Goal: Check status: Check status

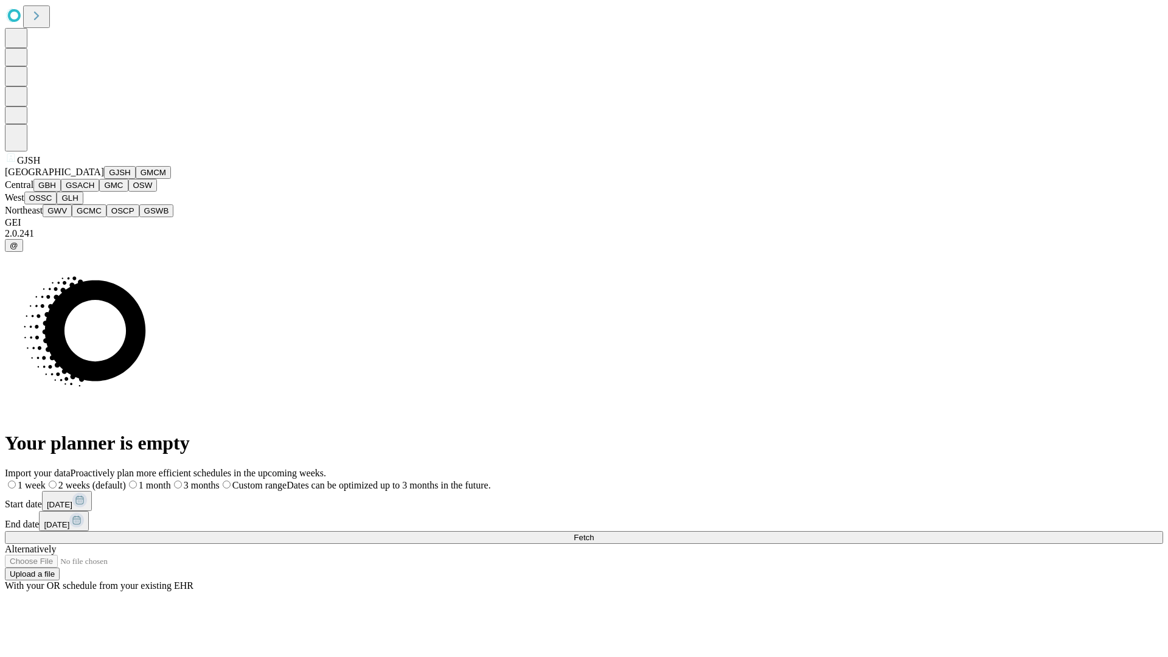
click at [104, 179] on button "GJSH" at bounding box center [120, 172] width 32 height 13
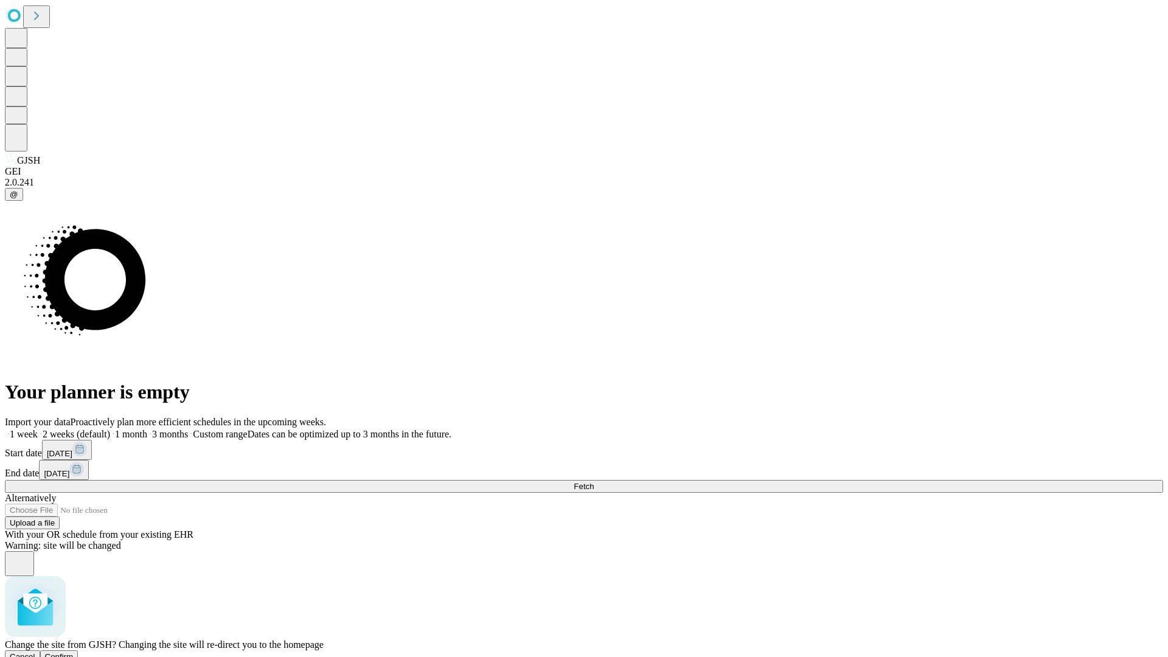
click at [74, 652] on span "Confirm" at bounding box center [59, 656] width 29 height 9
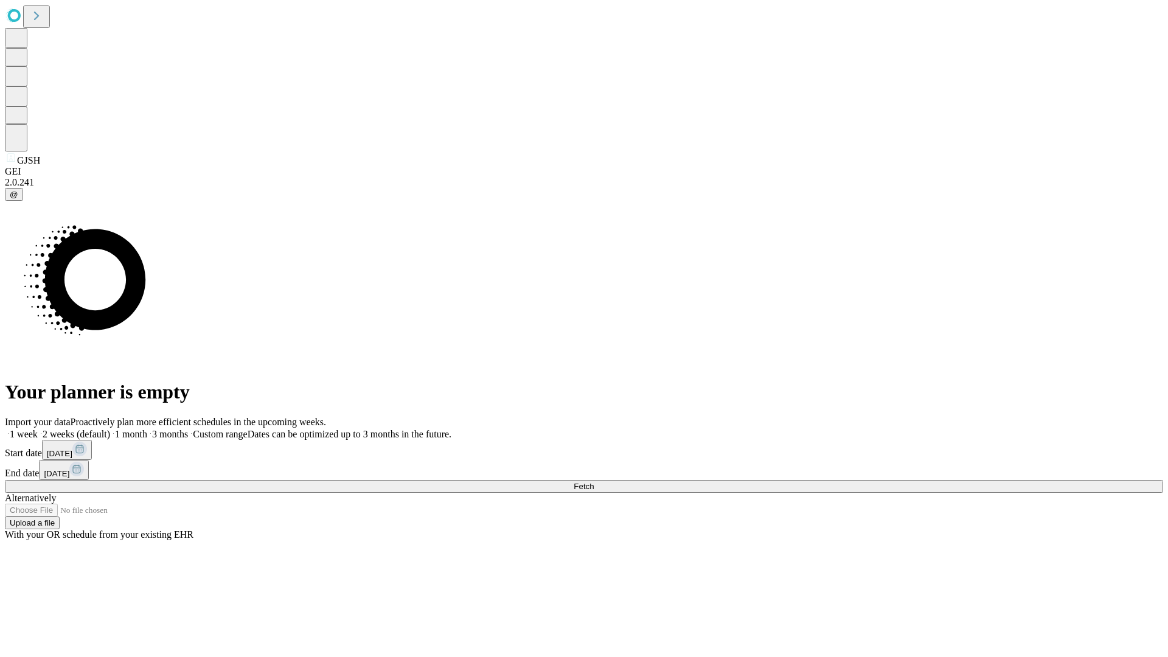
click at [110, 429] on label "2 weeks (default)" at bounding box center [74, 434] width 72 height 10
click at [594, 482] on span "Fetch" at bounding box center [584, 486] width 20 height 9
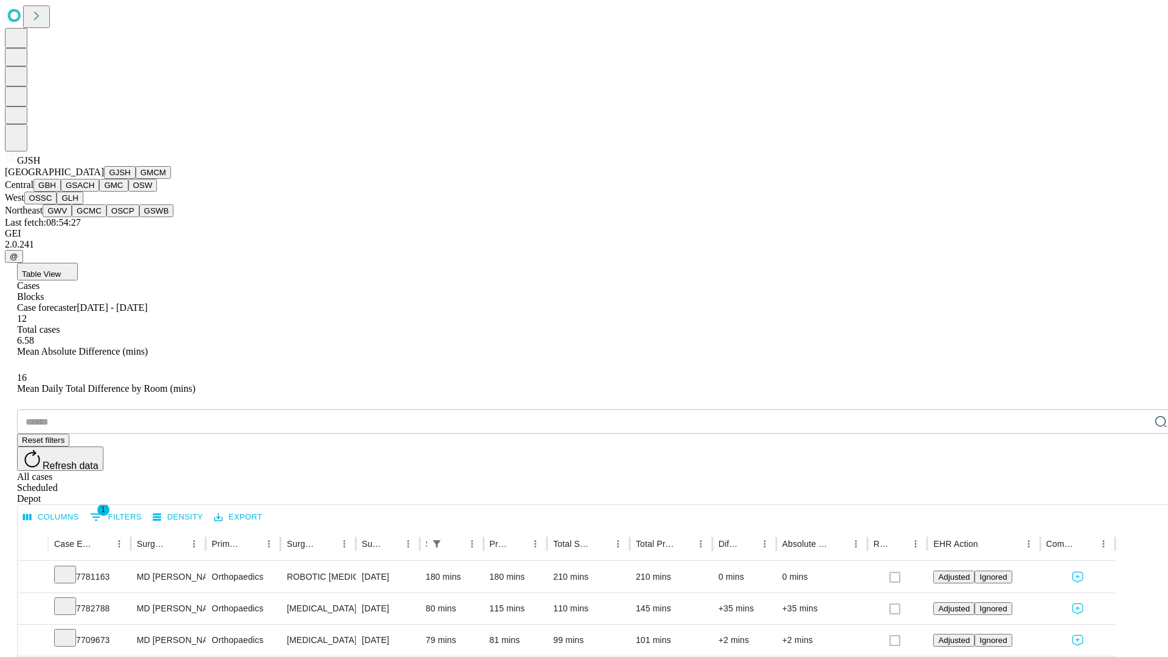
click at [136, 179] on button "GMCM" at bounding box center [153, 172] width 35 height 13
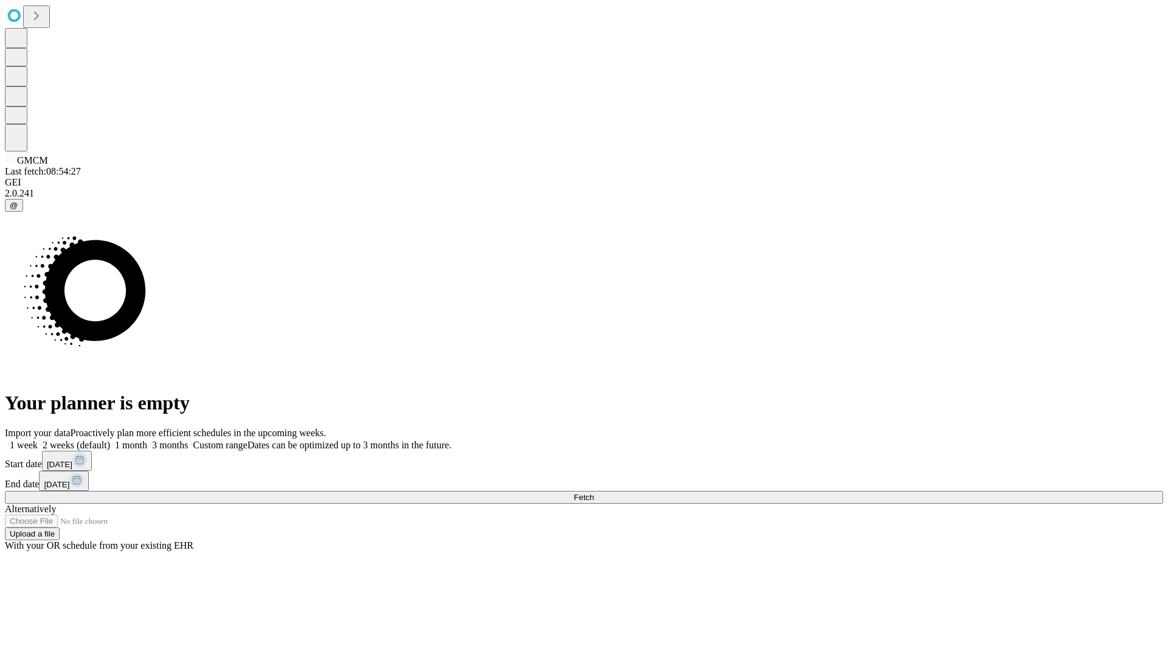
click at [110, 440] on label "2 weeks (default)" at bounding box center [74, 445] width 72 height 10
click at [594, 493] on span "Fetch" at bounding box center [584, 497] width 20 height 9
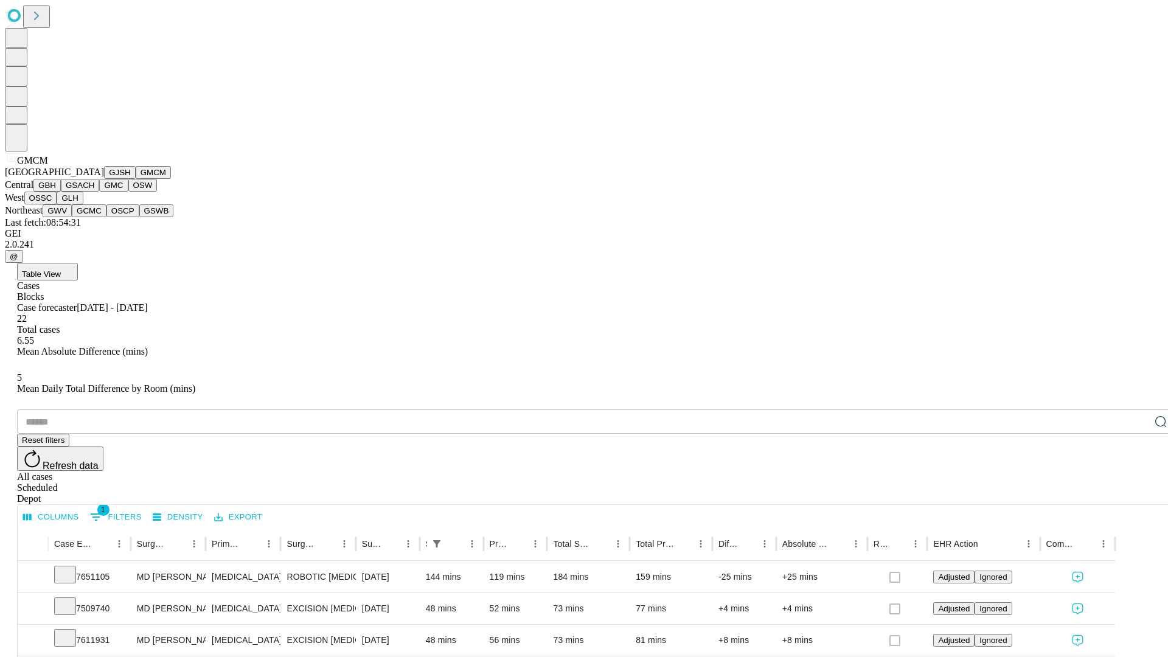
click at [61, 192] on button "GBH" at bounding box center [46, 185] width 27 height 13
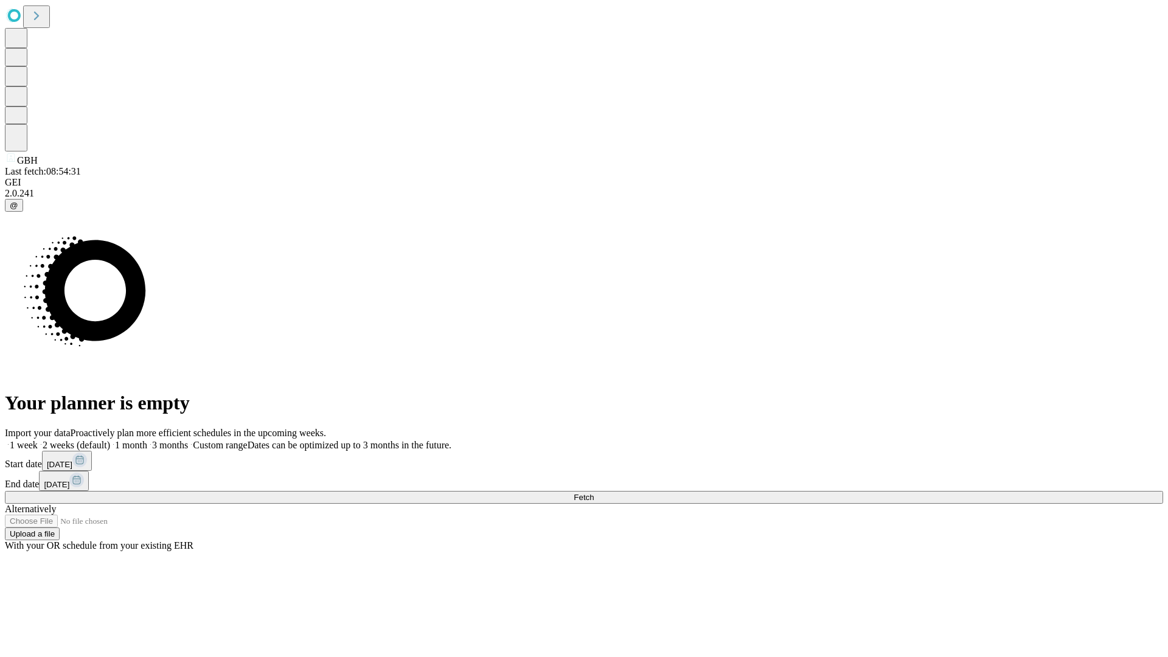
click at [110, 440] on label "2 weeks (default)" at bounding box center [74, 445] width 72 height 10
click at [594, 493] on span "Fetch" at bounding box center [584, 497] width 20 height 9
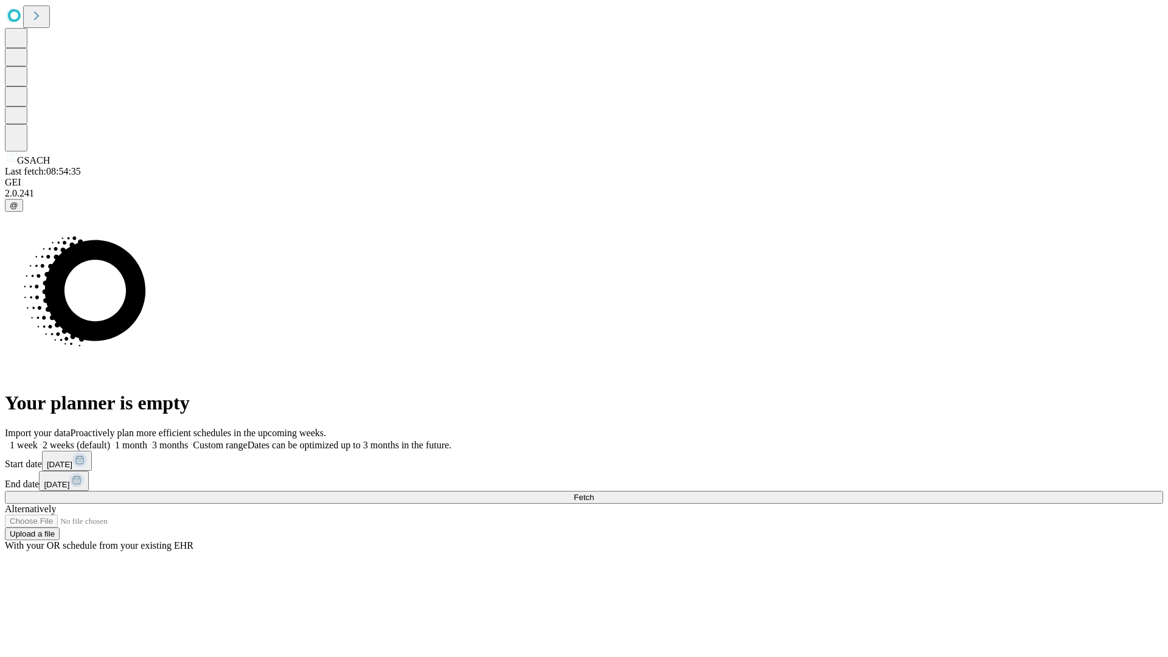
click at [110, 440] on label "2 weeks (default)" at bounding box center [74, 445] width 72 height 10
click at [594, 493] on span "Fetch" at bounding box center [584, 497] width 20 height 9
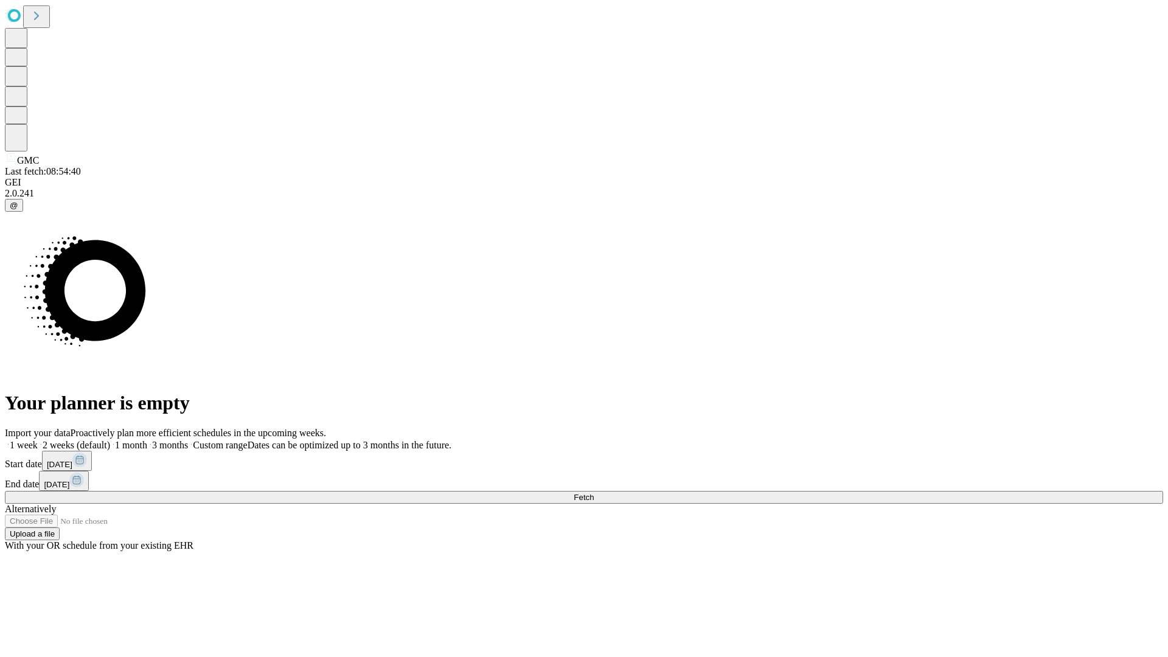
click at [594, 493] on span "Fetch" at bounding box center [584, 497] width 20 height 9
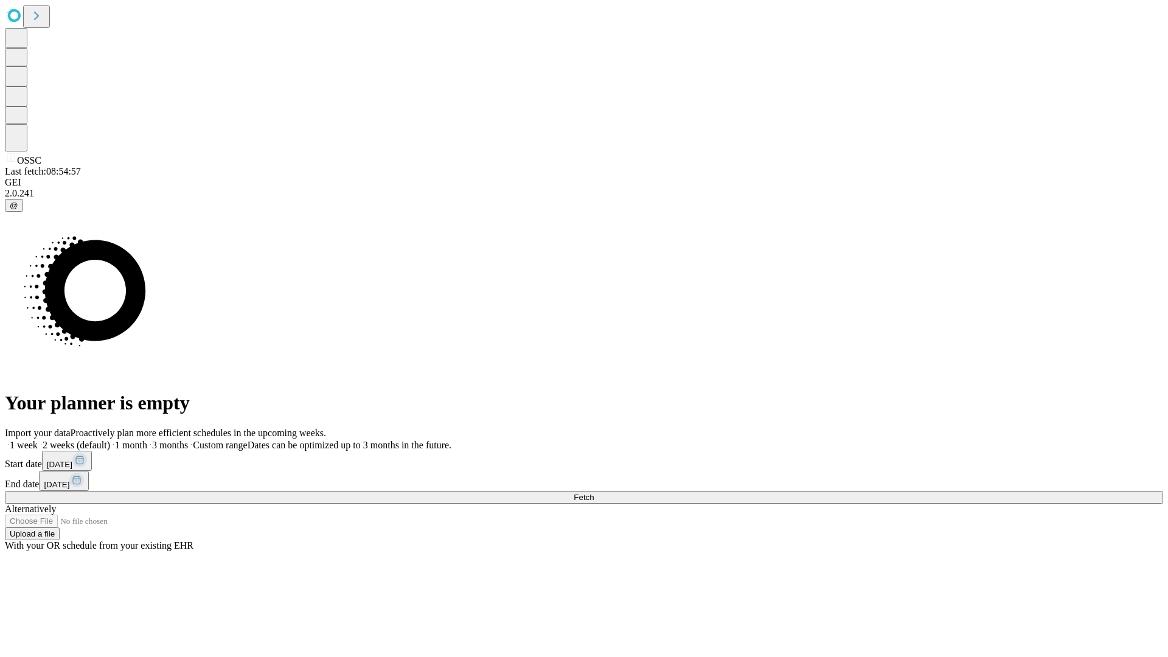
click at [110, 440] on label "2 weeks (default)" at bounding box center [74, 445] width 72 height 10
click at [594, 493] on span "Fetch" at bounding box center [584, 497] width 20 height 9
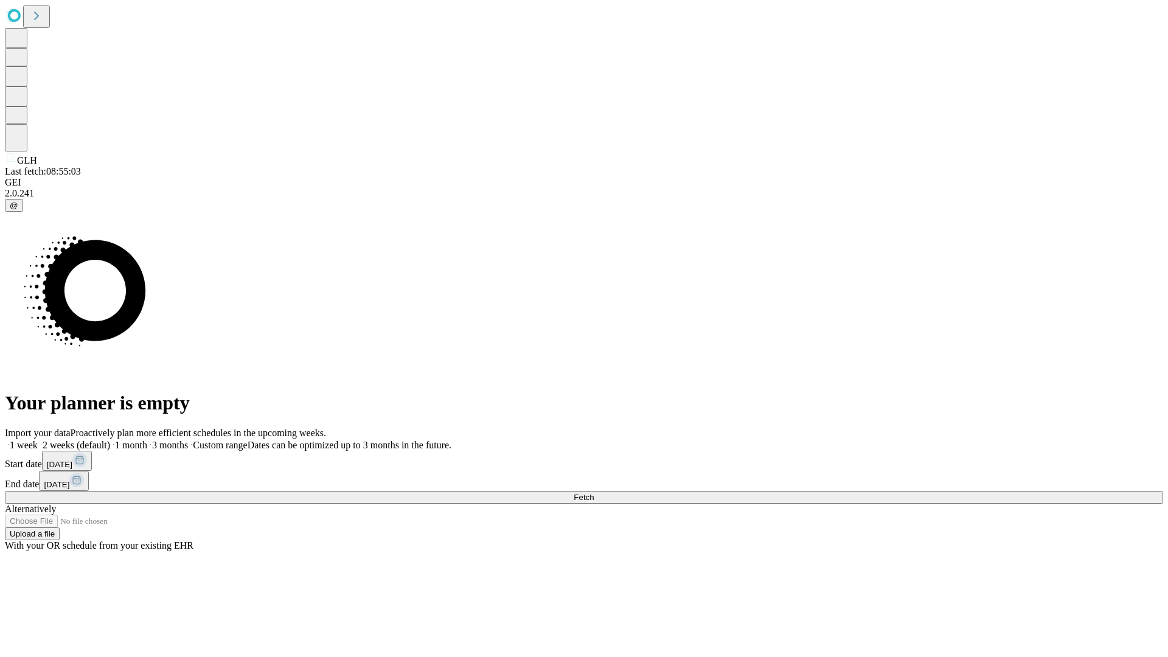
click at [110, 440] on label "2 weeks (default)" at bounding box center [74, 445] width 72 height 10
click at [594, 493] on span "Fetch" at bounding box center [584, 497] width 20 height 9
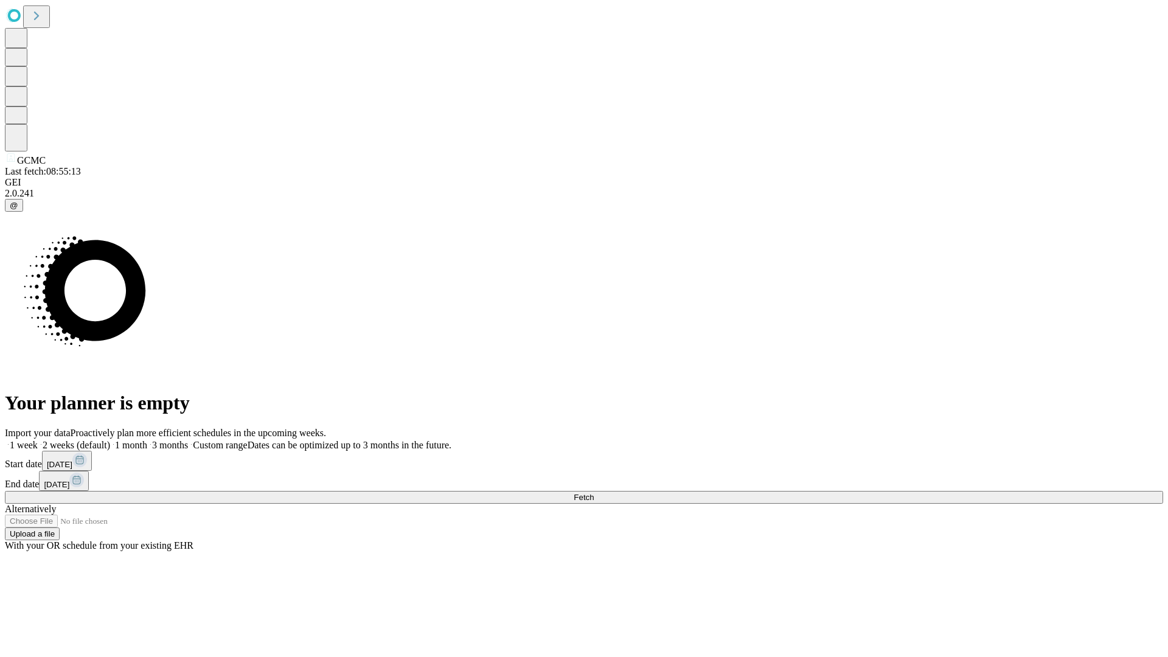
click at [110, 440] on label "2 weeks (default)" at bounding box center [74, 445] width 72 height 10
click at [594, 493] on span "Fetch" at bounding box center [584, 497] width 20 height 9
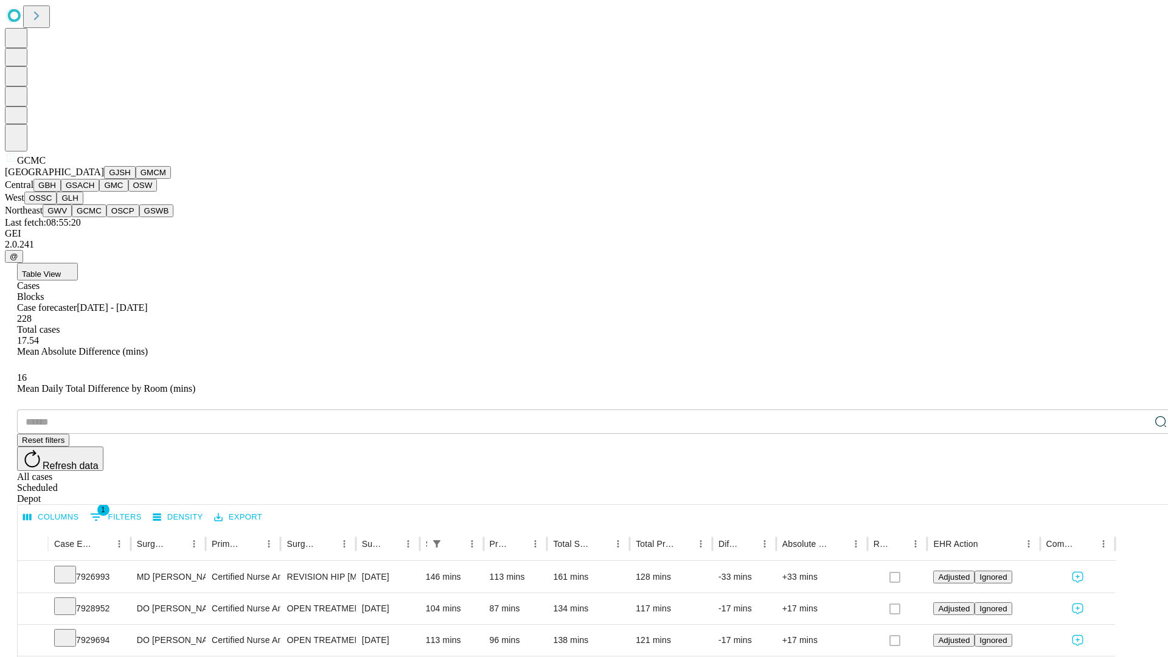
click at [106, 217] on button "OSCP" at bounding box center [122, 210] width 33 height 13
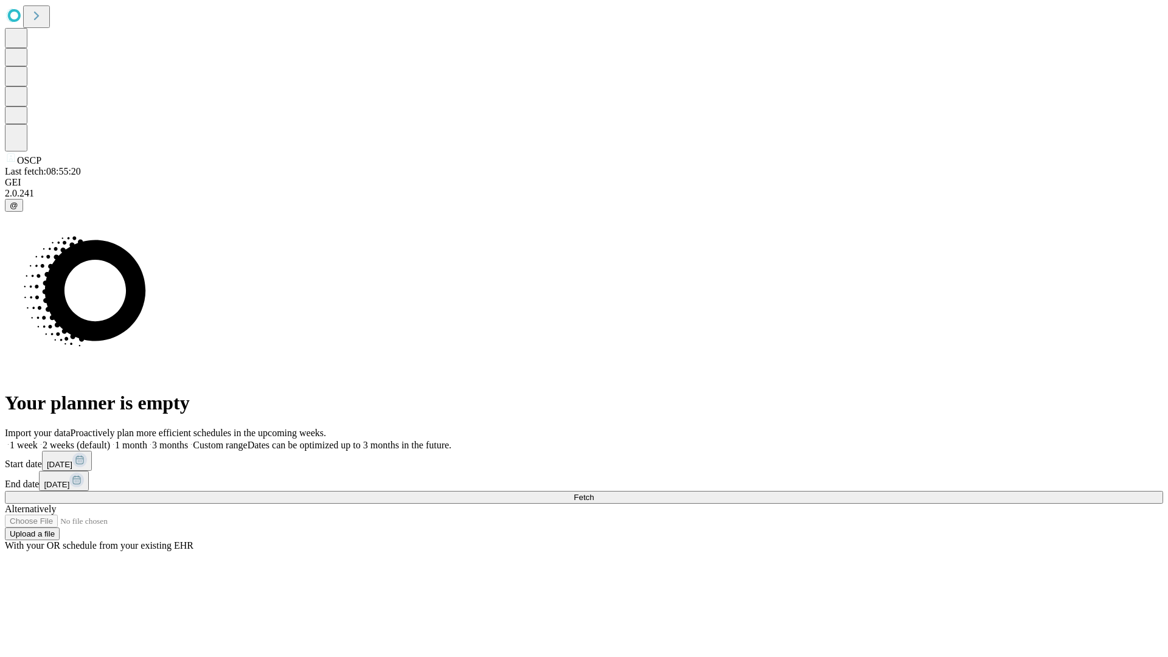
click at [110, 440] on label "2 weeks (default)" at bounding box center [74, 445] width 72 height 10
click at [594, 493] on span "Fetch" at bounding box center [584, 497] width 20 height 9
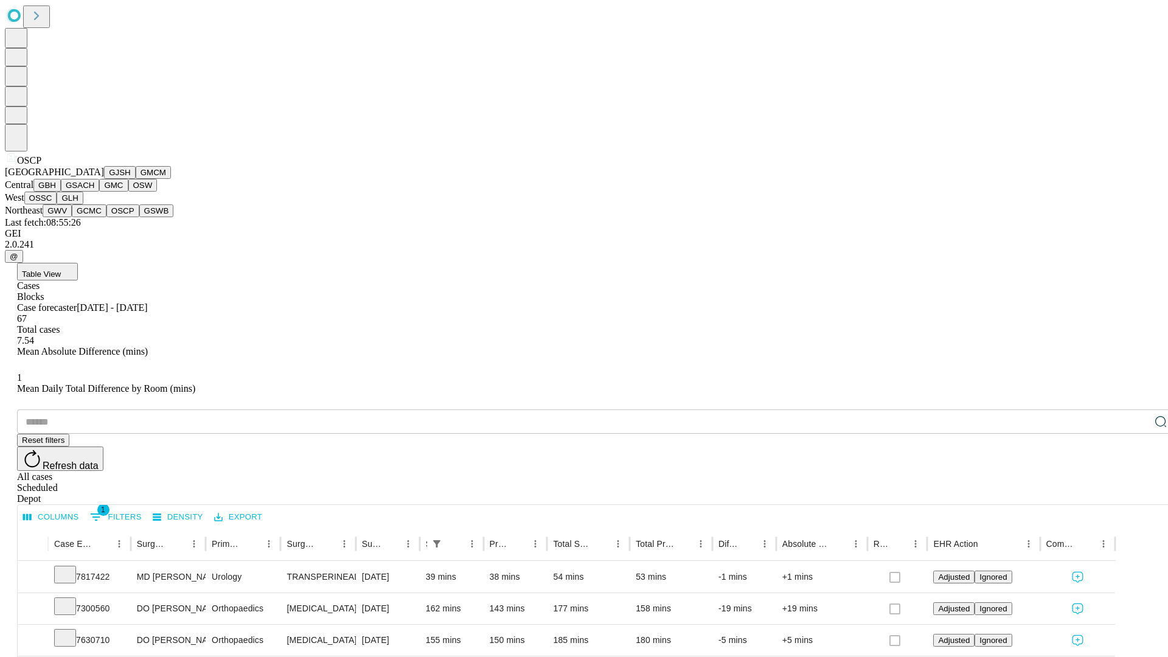
click at [139, 217] on button "GSWB" at bounding box center [156, 210] width 35 height 13
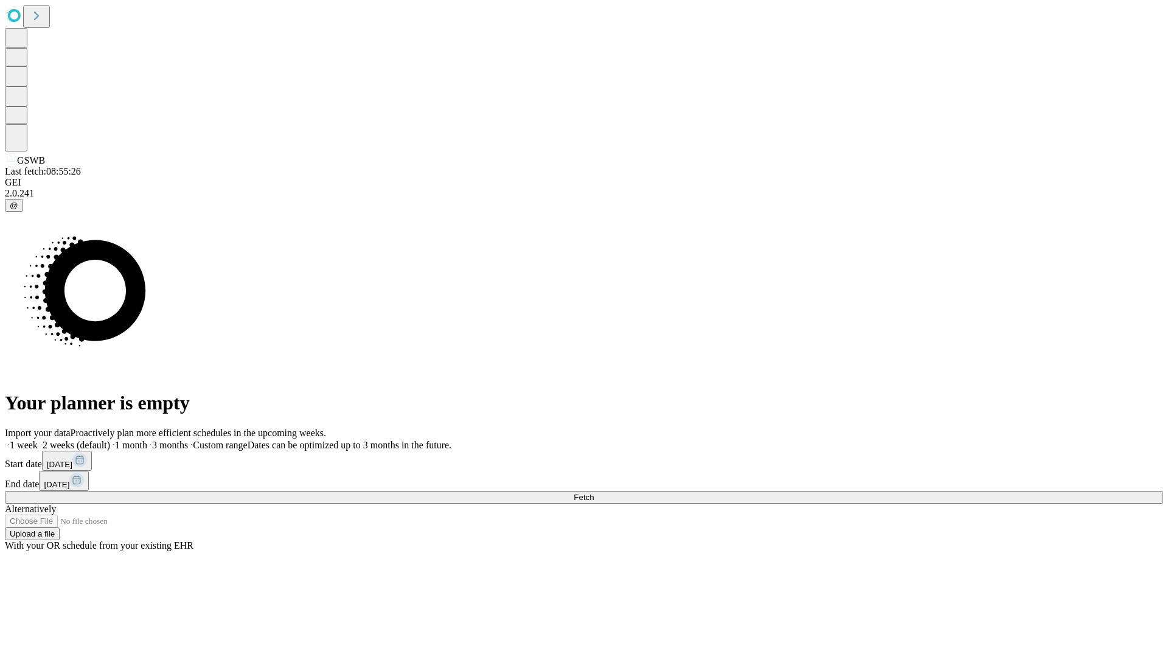
click at [594, 493] on span "Fetch" at bounding box center [584, 497] width 20 height 9
